Goal: Task Accomplishment & Management: Use online tool/utility

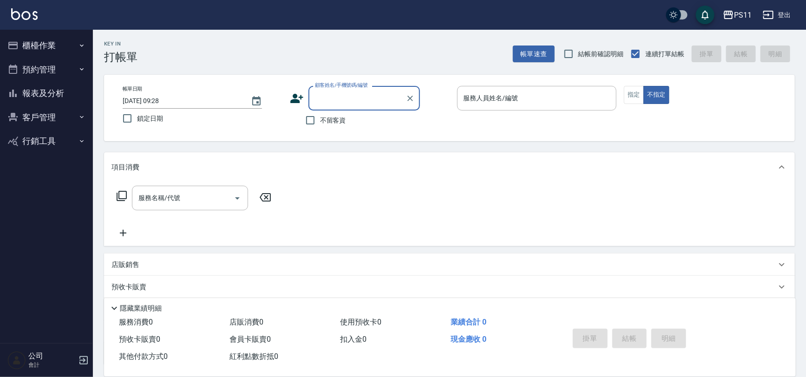
click at [23, 36] on button "櫃檯作業" at bounding box center [47, 45] width 86 height 24
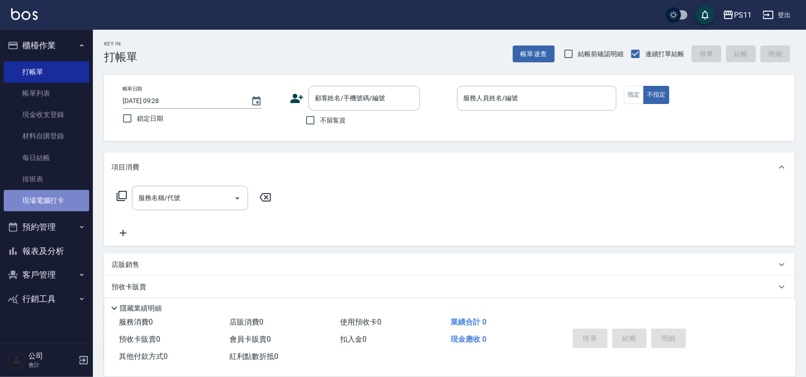
click at [41, 200] on link "現場電腦打卡" at bounding box center [47, 200] width 86 height 21
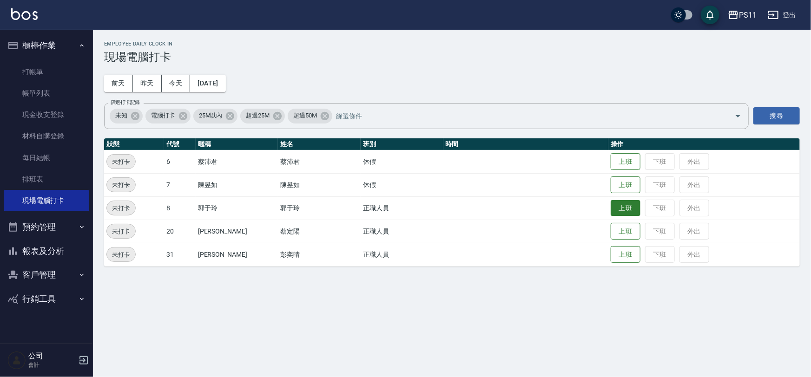
click at [611, 205] on button "上班" at bounding box center [626, 208] width 30 height 16
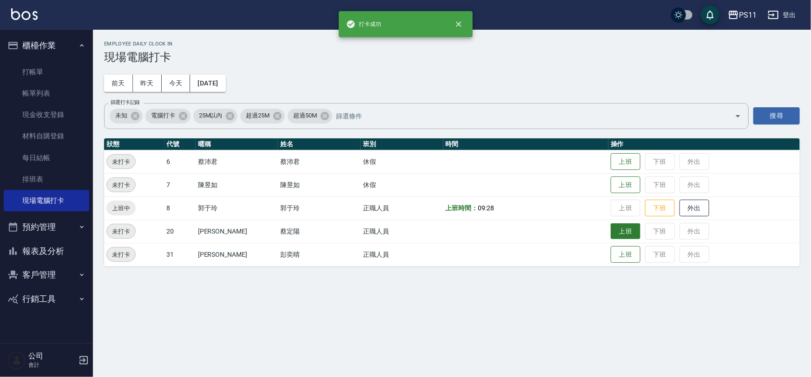
click at [611, 230] on button "上班" at bounding box center [626, 232] width 30 height 16
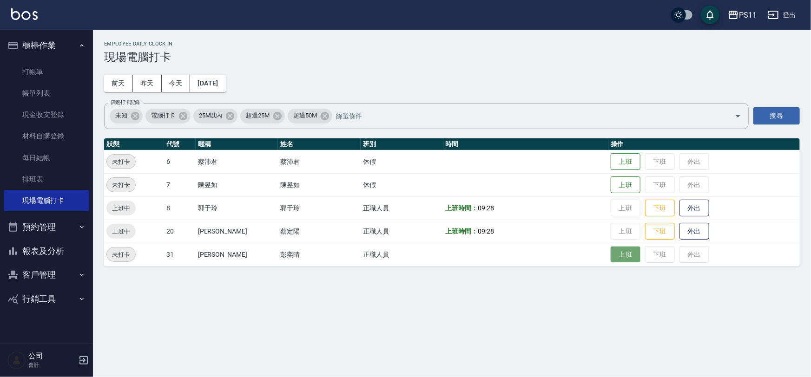
click at [611, 253] on button "上班" at bounding box center [626, 255] width 30 height 16
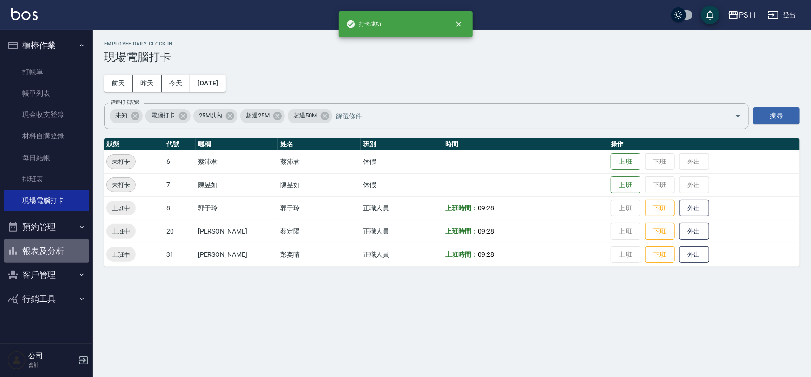
click at [75, 252] on button "報表及分析" at bounding box center [47, 251] width 86 height 24
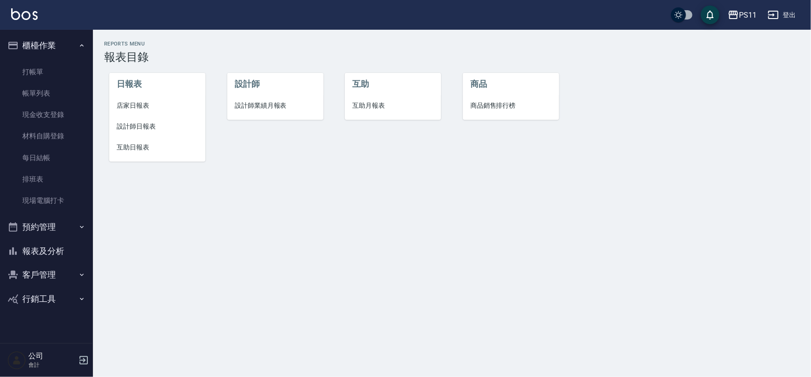
click at [165, 151] on span "互助日報表" at bounding box center [157, 148] width 81 height 10
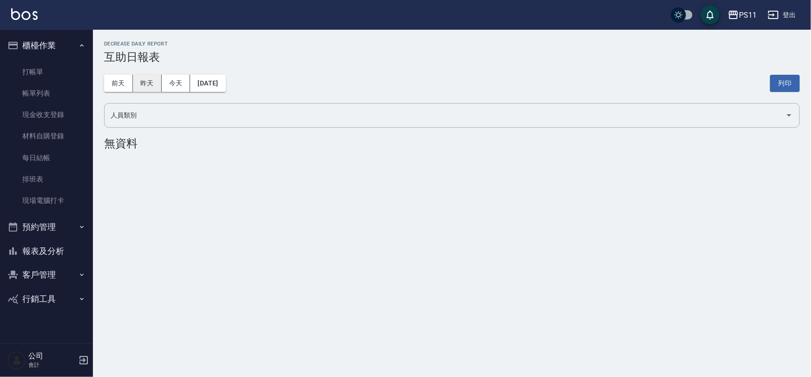
click at [153, 81] on button "昨天" at bounding box center [147, 83] width 29 height 17
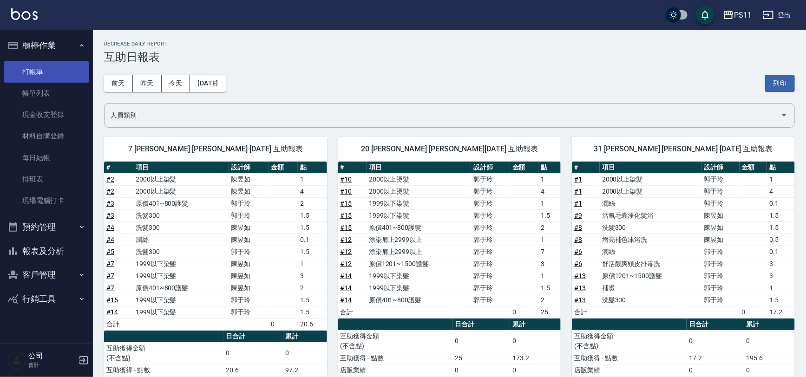
click at [76, 70] on link "打帳單" at bounding box center [47, 71] width 86 height 21
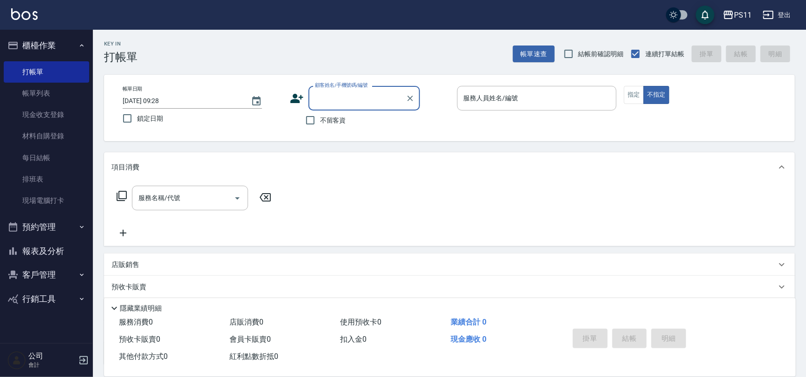
click at [51, 243] on button "報表及分析" at bounding box center [47, 251] width 86 height 24
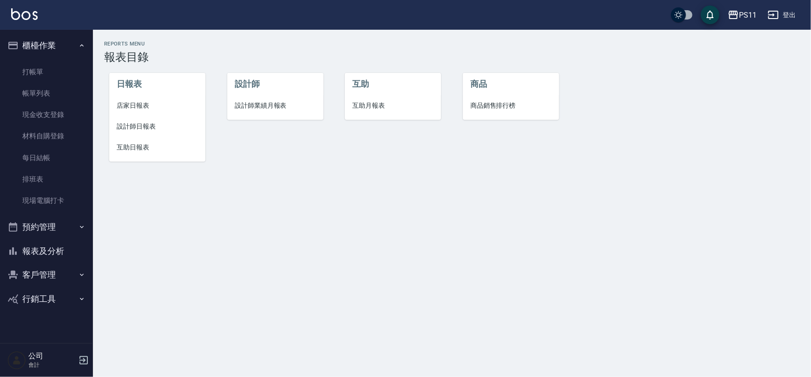
click at [149, 156] on li "互助日報表" at bounding box center [157, 147] width 96 height 21
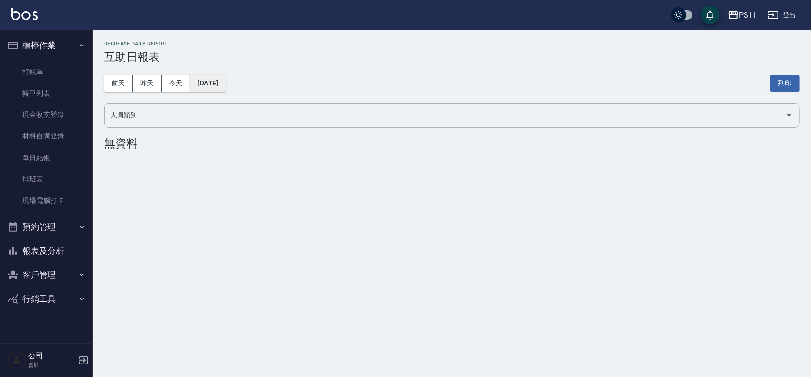
click at [215, 89] on button "[DATE]" at bounding box center [207, 83] width 35 height 17
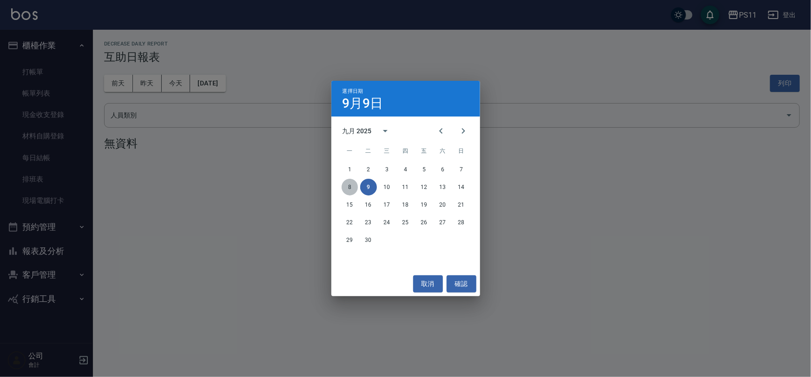
click at [354, 184] on button "8" at bounding box center [350, 187] width 17 height 17
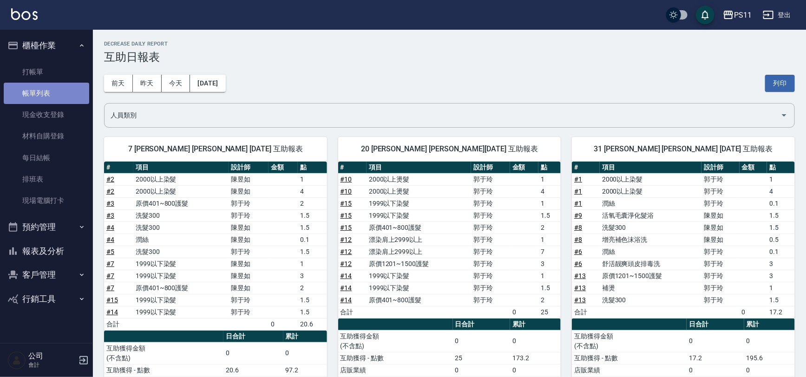
click at [26, 103] on link "帳單列表" at bounding box center [47, 93] width 86 height 21
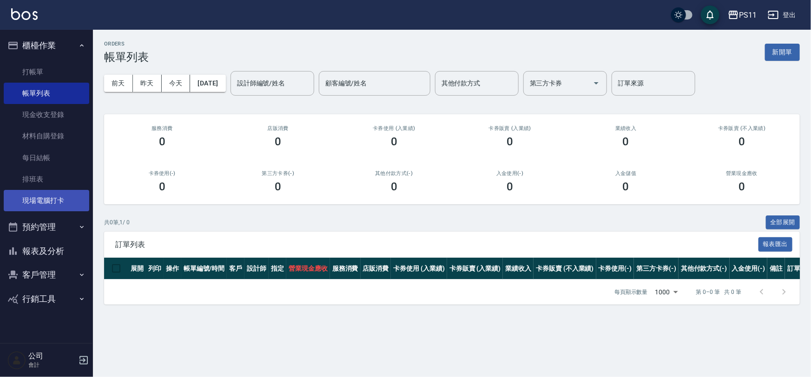
click at [57, 198] on link "現場電腦打卡" at bounding box center [47, 200] width 86 height 21
